Goal: Task Accomplishment & Management: Use online tool/utility

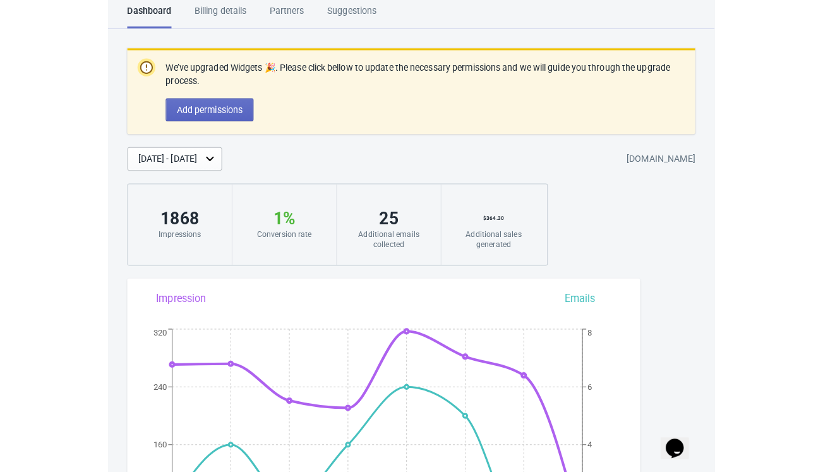
scroll to position [23, 0]
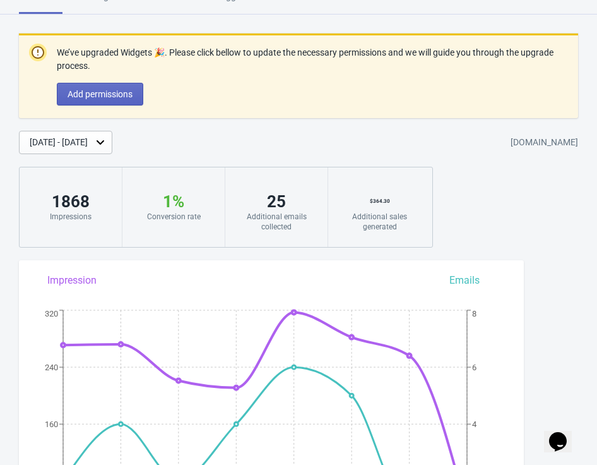
click at [279, 147] on div "[DATE] - [DATE] [DOMAIN_NAME]" at bounding box center [308, 142] width 578 height 23
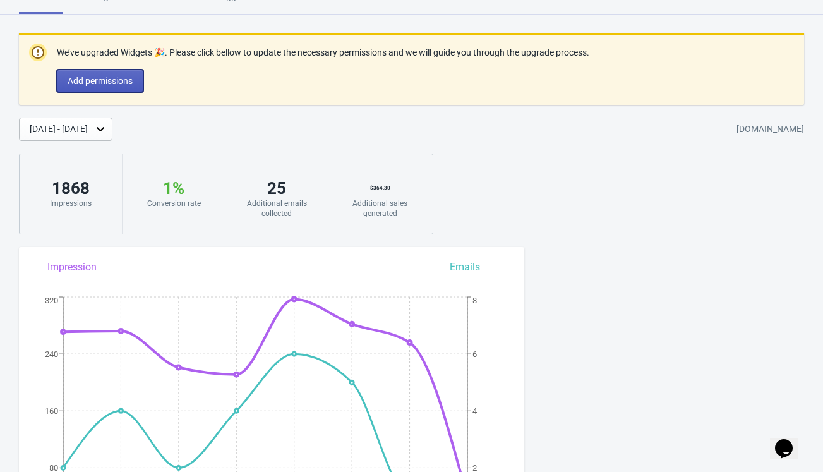
click at [97, 87] on button "Add permissions" at bounding box center [100, 80] width 87 height 23
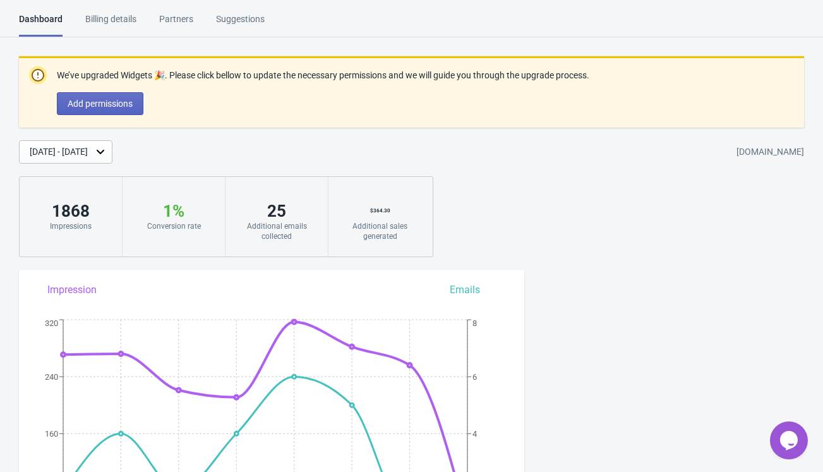
click at [112, 158] on div "[DATE] - [DATE]" at bounding box center [65, 151] width 93 height 23
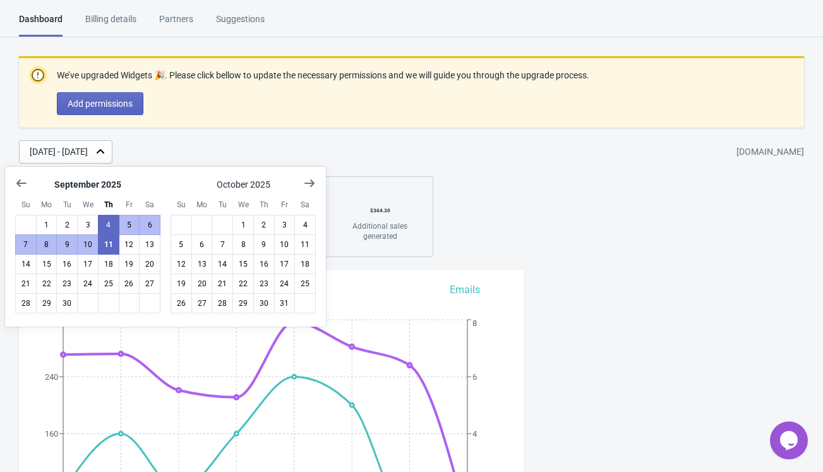
click at [53, 155] on div "[DATE] - [DATE]" at bounding box center [59, 151] width 58 height 13
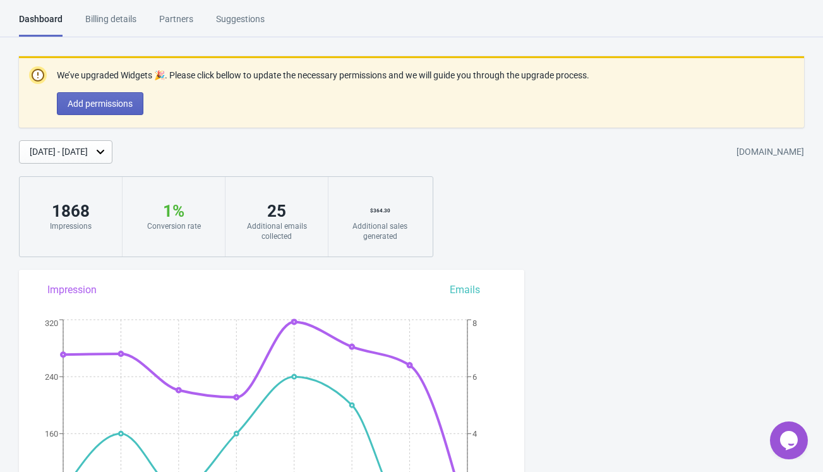
click at [53, 155] on div "[DATE] - [DATE]" at bounding box center [59, 151] width 58 height 13
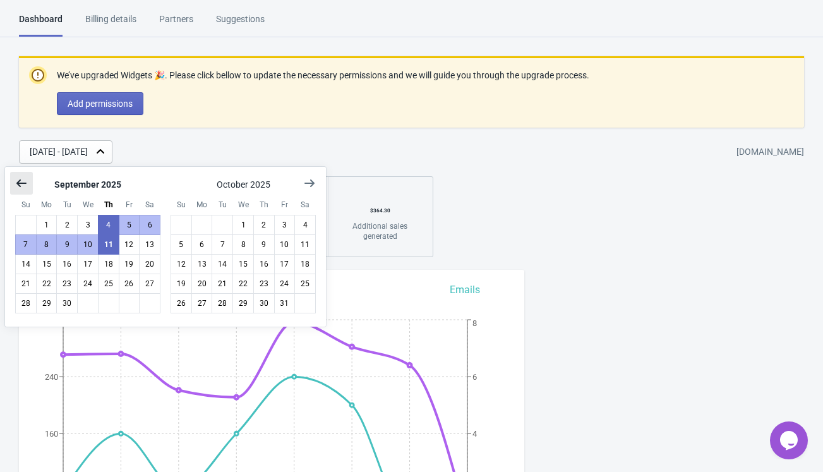
click at [23, 180] on icon "Show previous month, August 2025" at bounding box center [21, 183] width 13 height 13
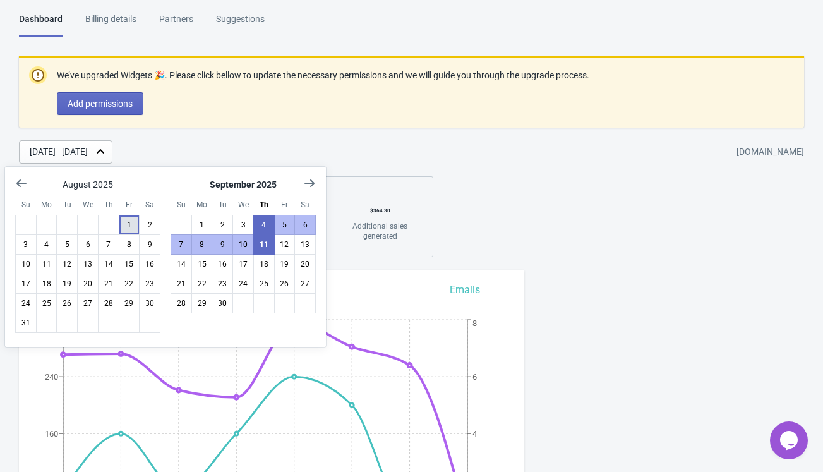
click at [133, 226] on button "1" at bounding box center [129, 225] width 21 height 20
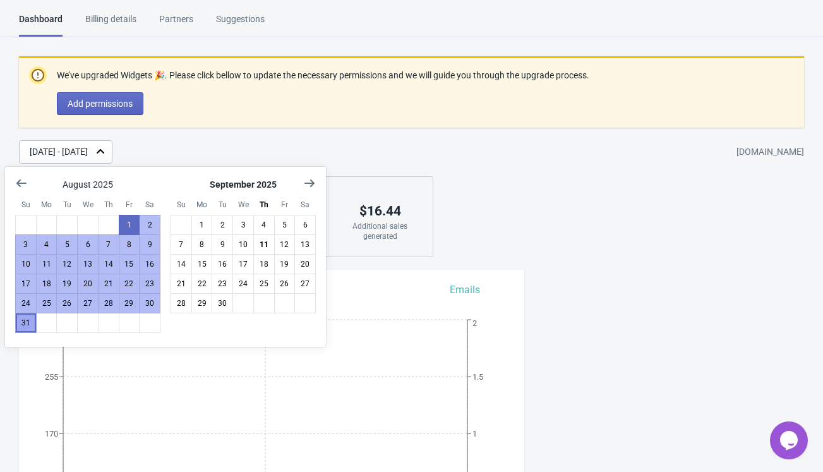
click at [25, 323] on button "31" at bounding box center [25, 323] width 21 height 20
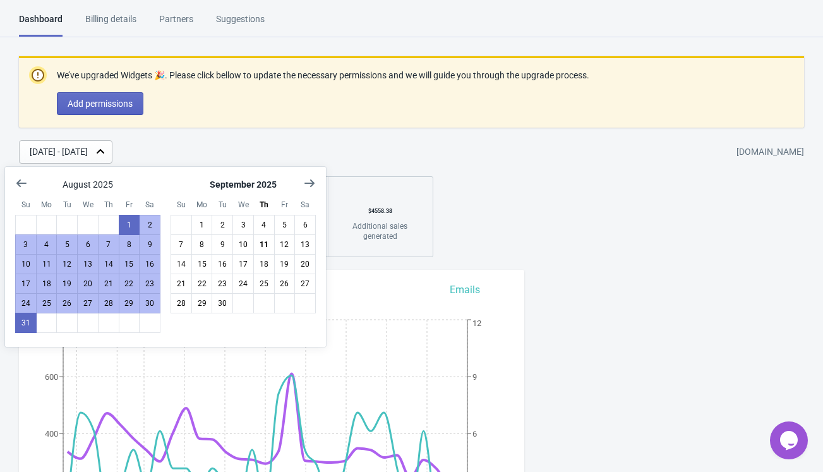
click at [211, 136] on div "We’ve upgraded Widgets 🎉. Please click bellow to update the necessary permissio…" at bounding box center [411, 156] width 823 height 201
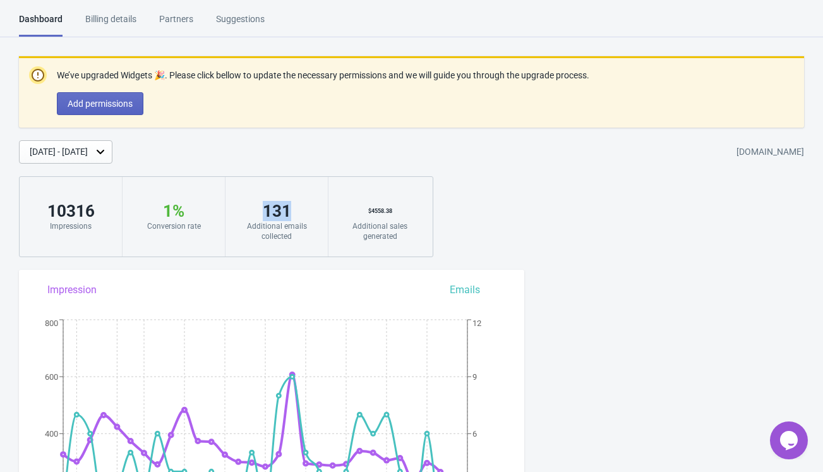
drag, startPoint x: 263, startPoint y: 208, endPoint x: 292, endPoint y: 209, distance: 29.1
click at [292, 209] on div "131" at bounding box center [276, 211] width 77 height 20
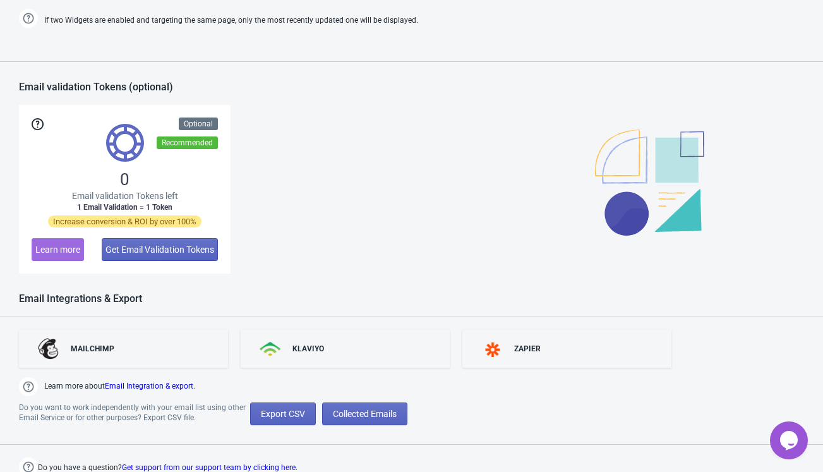
scroll to position [957, 0]
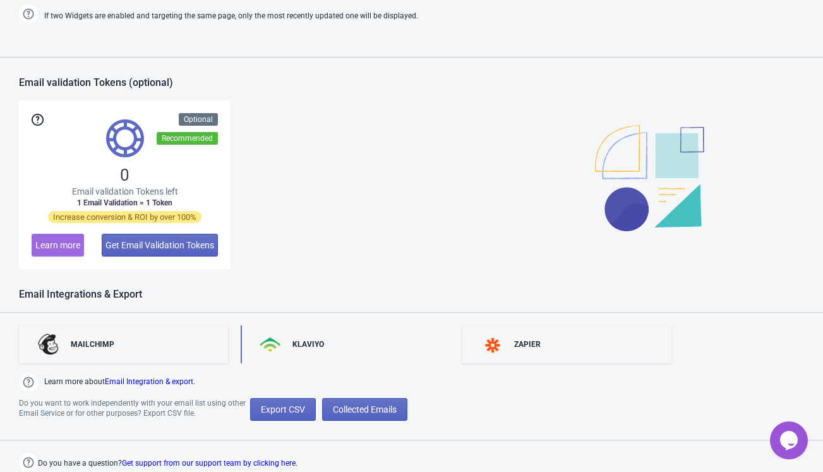
click at [318, 346] on div "KLAVIYO" at bounding box center [308, 344] width 32 height 10
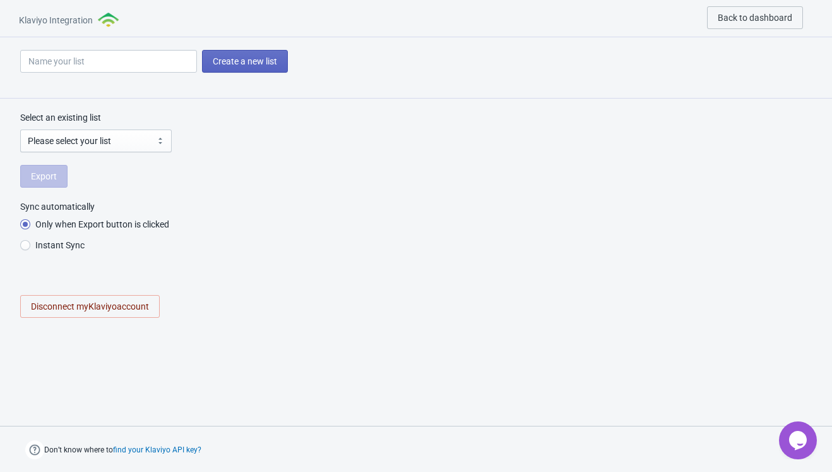
radio input "true"
select select "UmD59h"
click at [44, 174] on span "Export" at bounding box center [44, 176] width 26 height 10
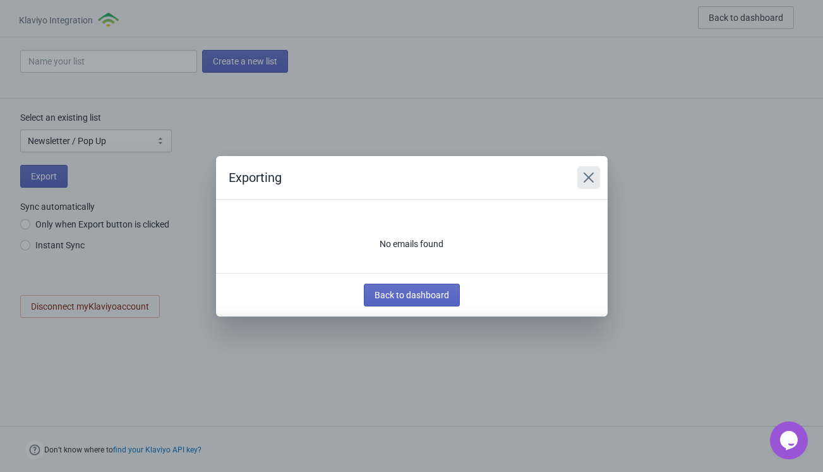
click at [588, 176] on icon "Close" at bounding box center [588, 177] width 13 height 13
radio input "true"
